Goal: Task Accomplishment & Management: Manage account settings

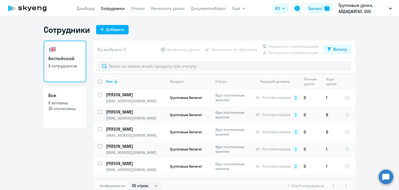
select select "30"
click at [63, 117] on link "Все 8 активны 35 отключены" at bounding box center [65, 107] width 43 height 42
select select "30"
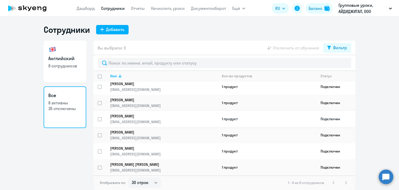
scroll to position [36, 0]
click at [56, 70] on link "Английский 8 сотрудников" at bounding box center [65, 62] width 43 height 42
select select "30"
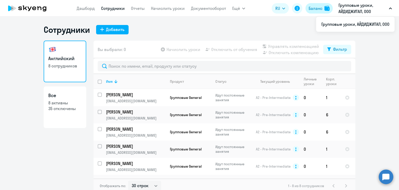
click at [326, 11] on button "Баланс" at bounding box center [319, 8] width 27 height 10
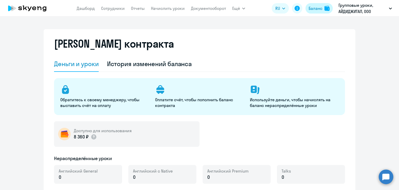
select select "english_adult_not_native_speaker"
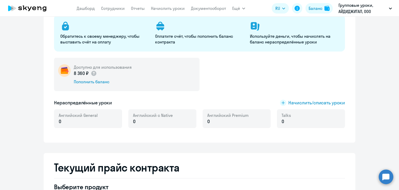
scroll to position [78, 0]
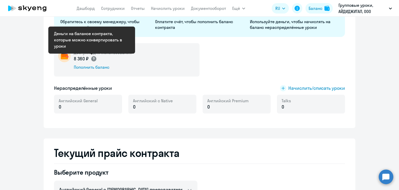
click at [91, 59] on icon at bounding box center [94, 59] width 6 height 6
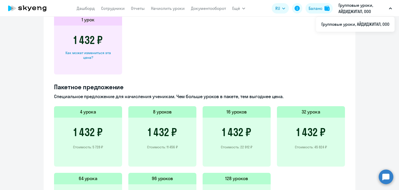
scroll to position [286, 0]
